Goal: Task Accomplishment & Management: Check status

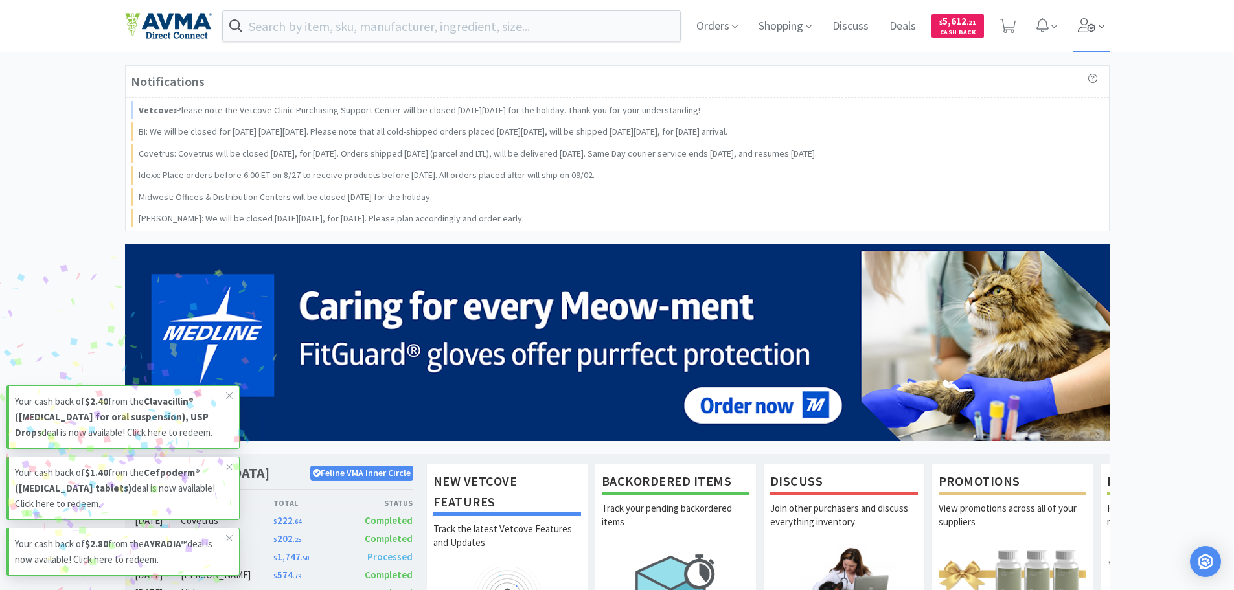
click at [1085, 18] on icon at bounding box center [1087, 25] width 18 height 14
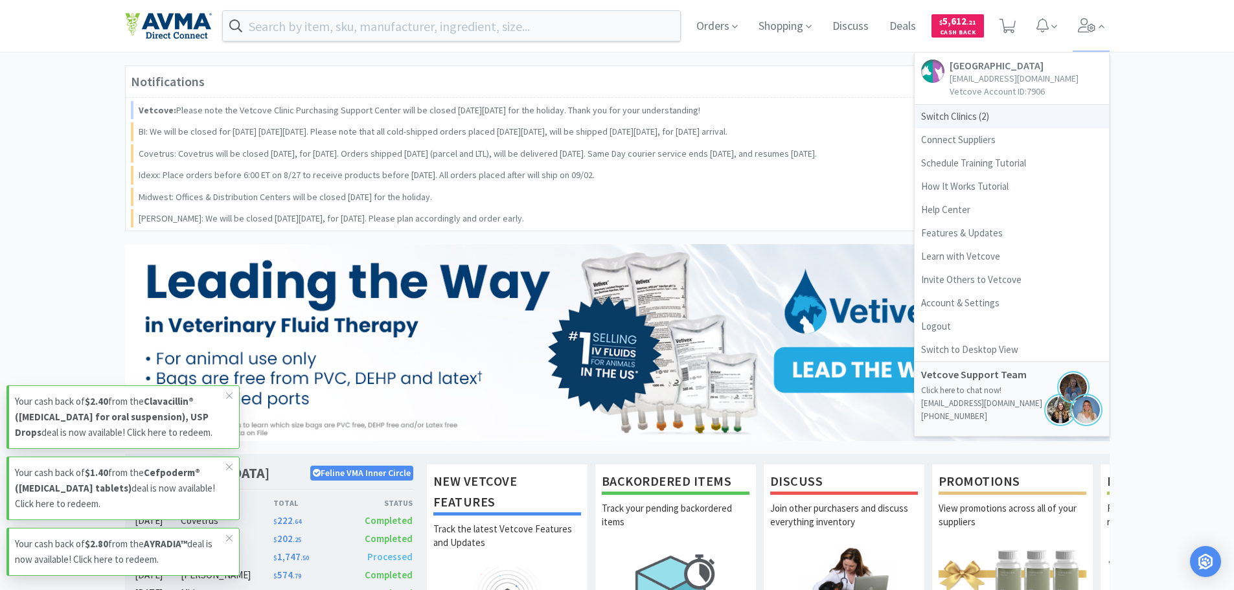
click at [973, 121] on span "Switch Clinics ( 2 )" at bounding box center [1012, 116] width 194 height 23
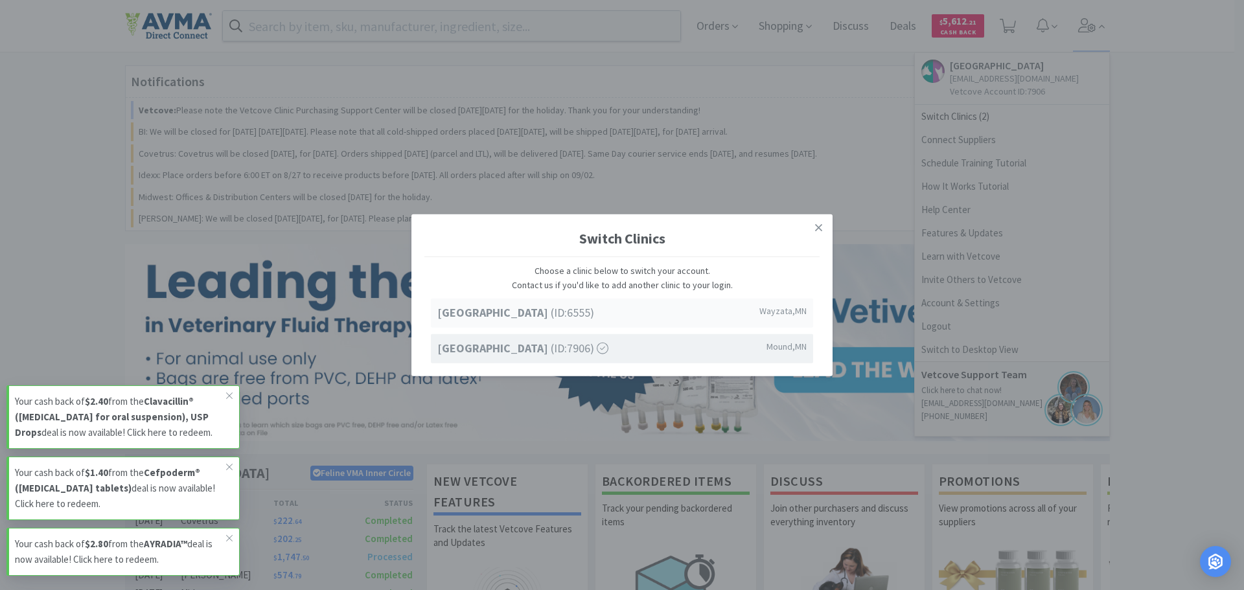
click at [476, 310] on strong "[GEOGRAPHIC_DATA]" at bounding box center [493, 312] width 113 height 15
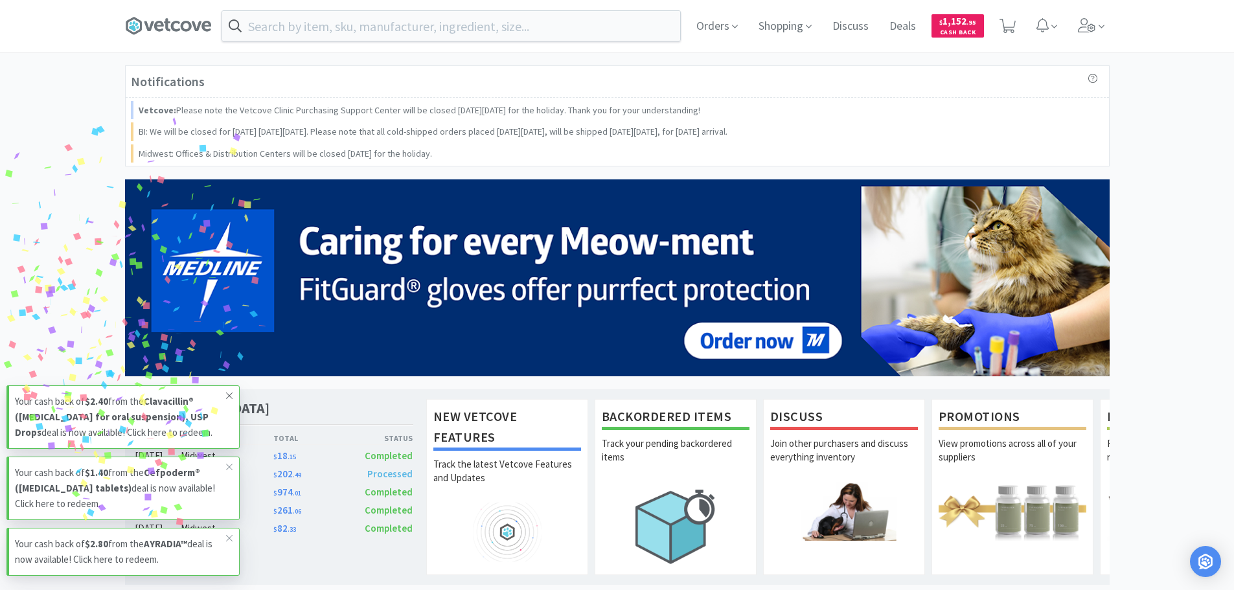
click at [229, 391] on icon at bounding box center [230, 396] width 8 height 10
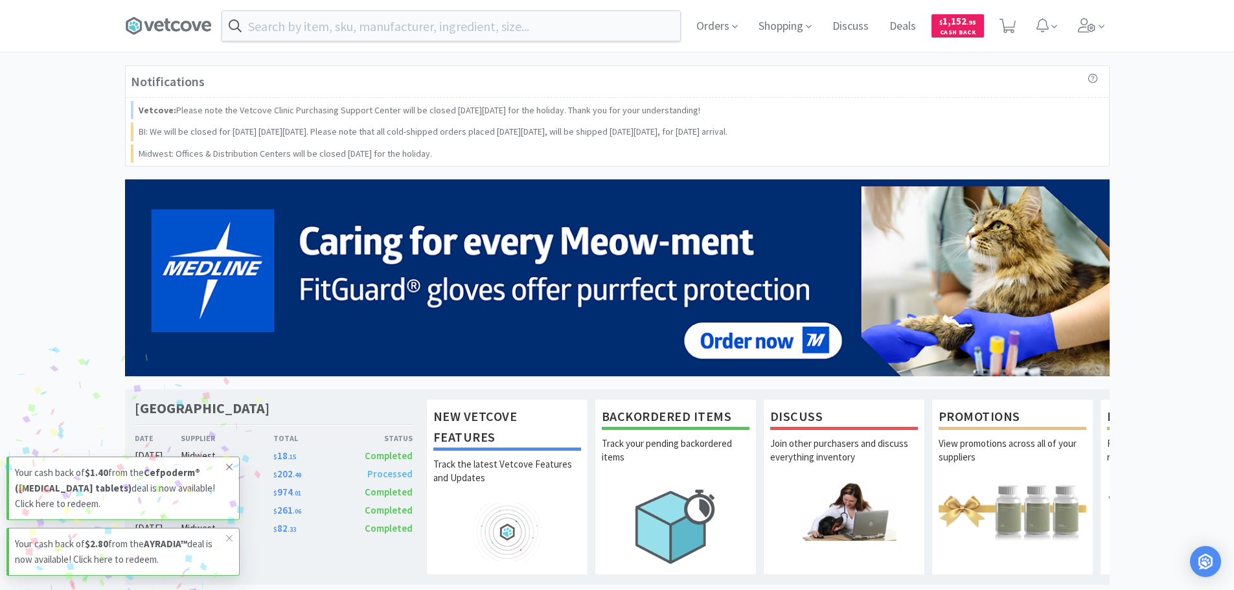
click at [227, 461] on span at bounding box center [229, 467] width 18 height 21
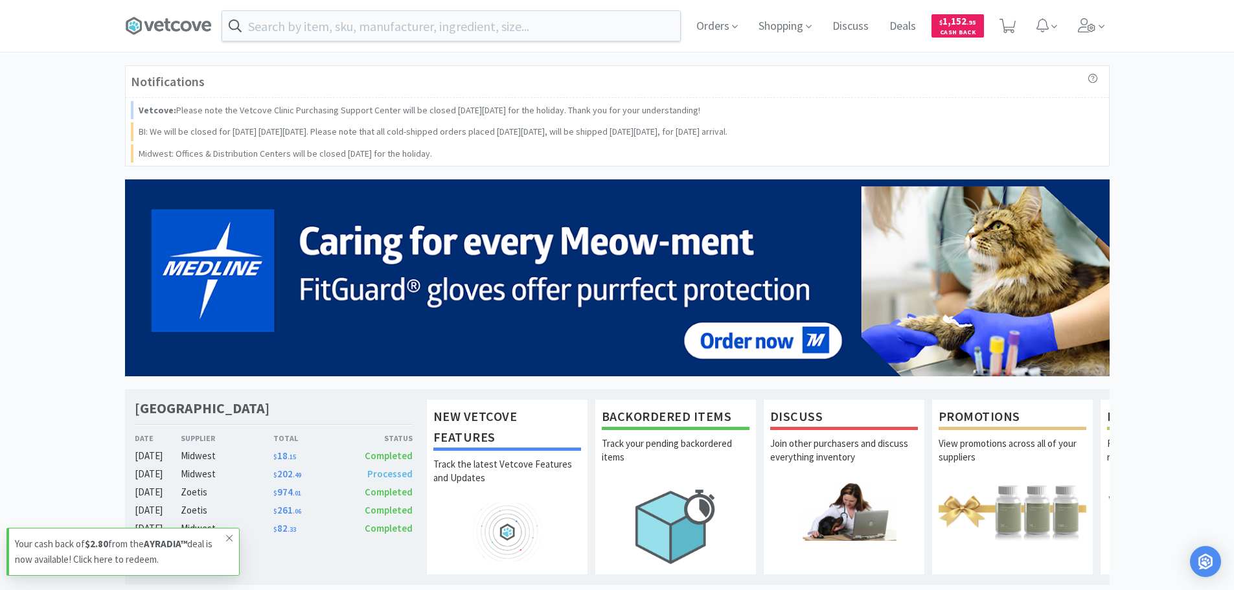
click at [224, 539] on span at bounding box center [229, 538] width 18 height 21
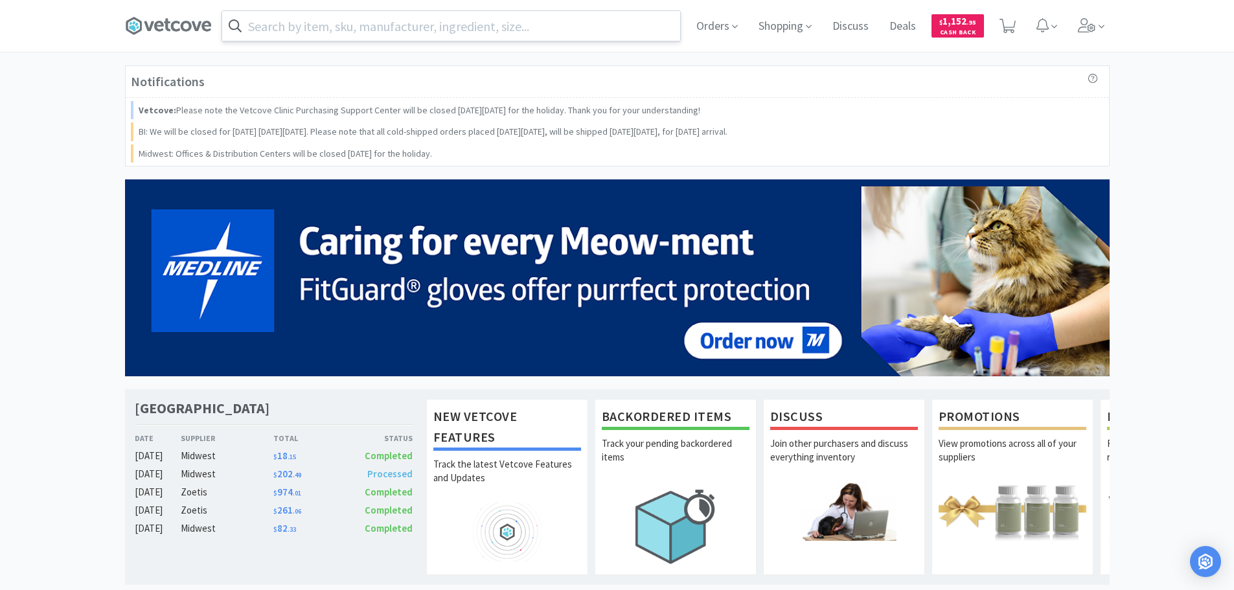
click at [486, 26] on input "text" at bounding box center [451, 26] width 458 height 30
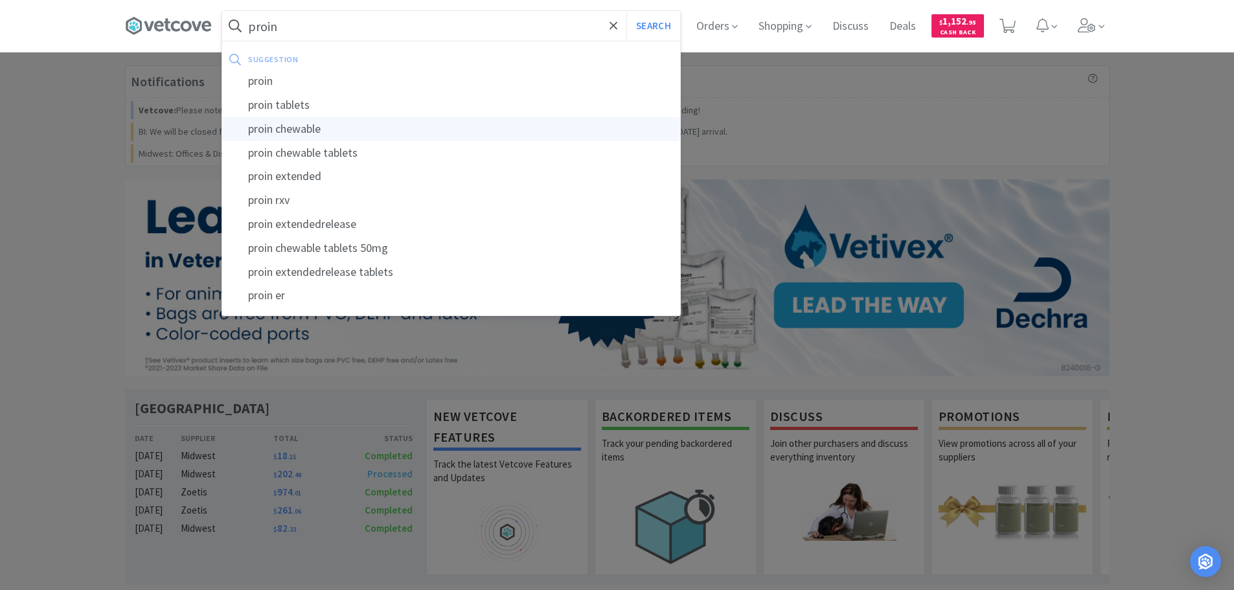
click at [365, 133] on div "proin chewable" at bounding box center [451, 129] width 458 height 24
type input "proin chewable"
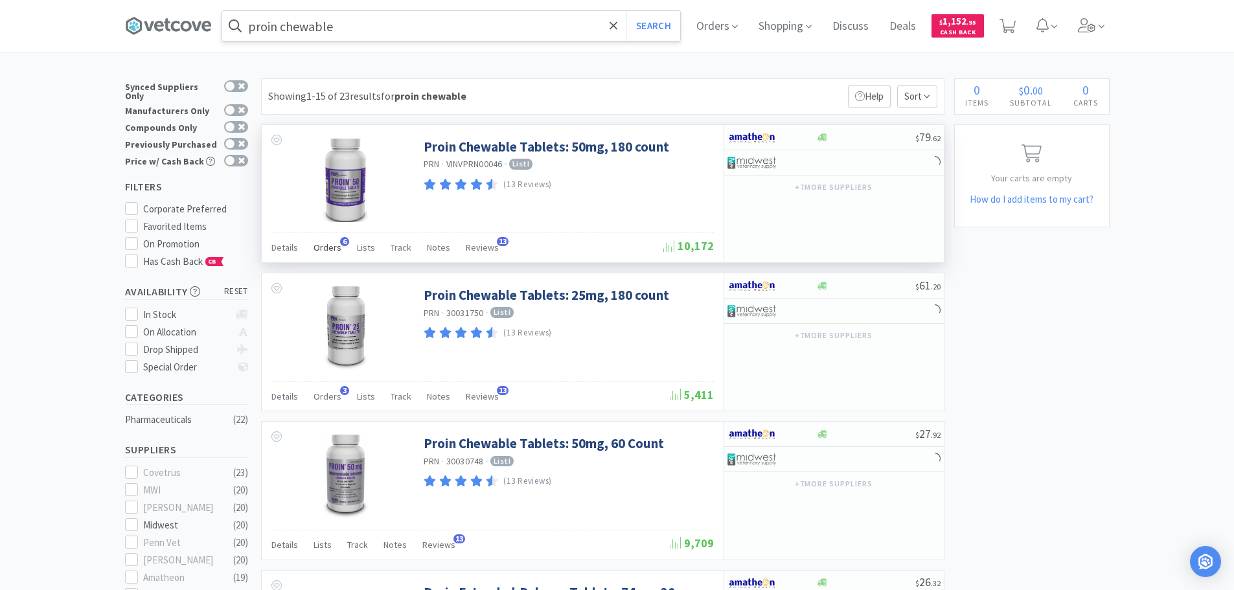
click at [323, 251] on span "Orders" at bounding box center [328, 248] width 28 height 12
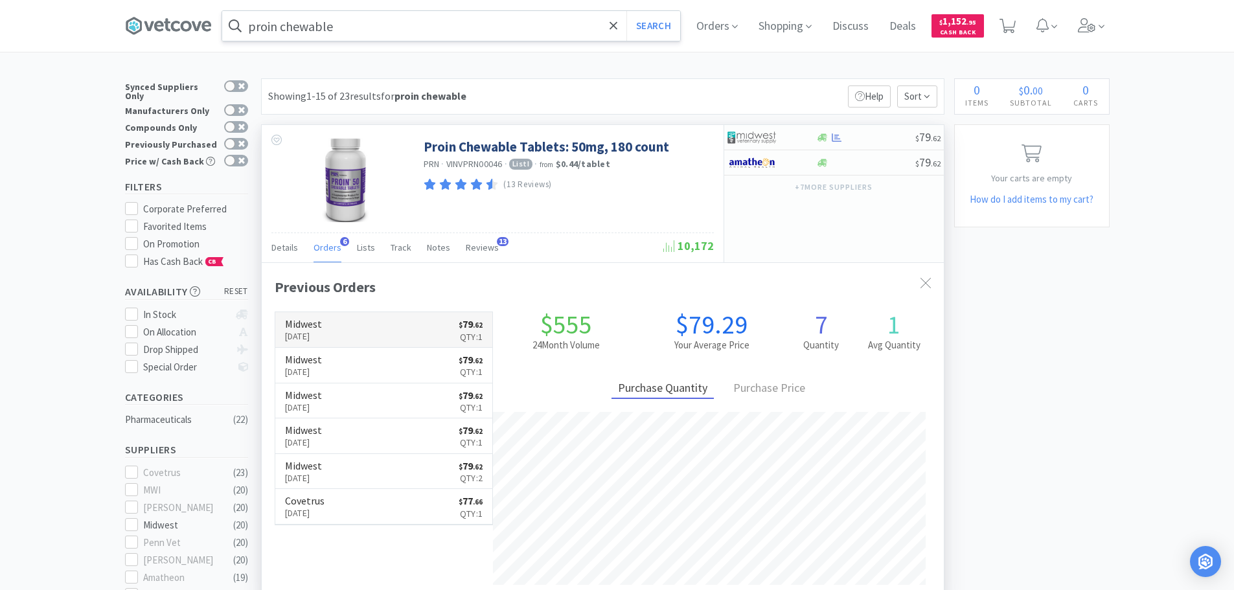
scroll to position [336, 682]
click at [395, 323] on link "Midwest [DATE] $ 79 . 62 Qty: 1" at bounding box center [384, 330] width 218 height 36
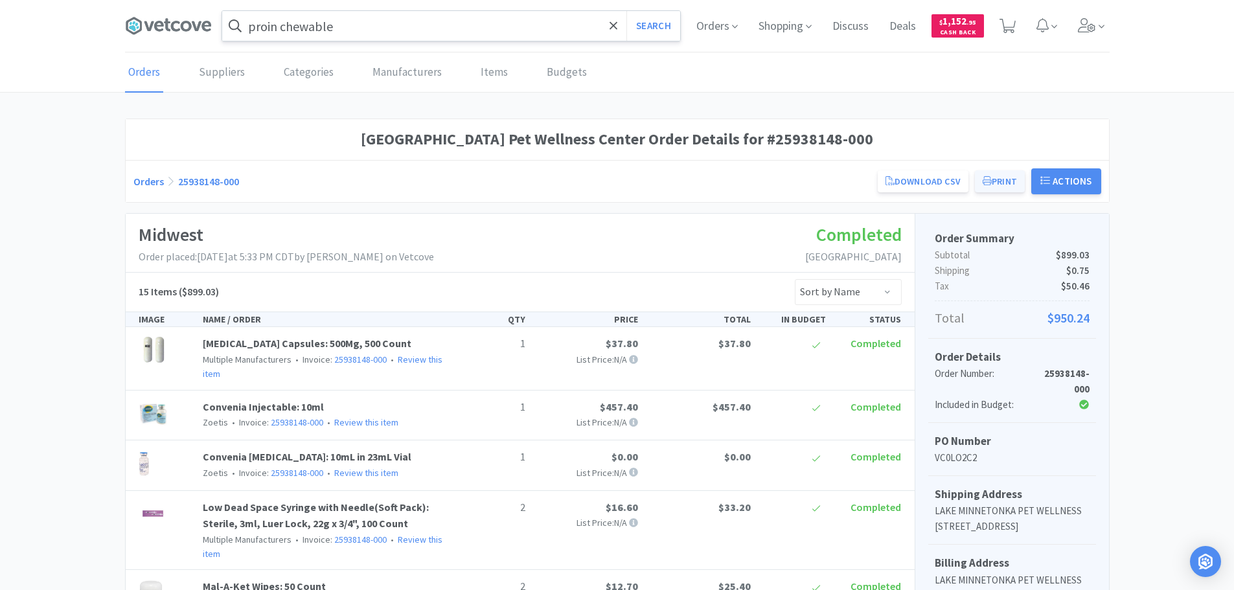
click at [1015, 174] on button "Print" at bounding box center [1000, 181] width 50 height 22
